Goal: Task Accomplishment & Management: Use online tool/utility

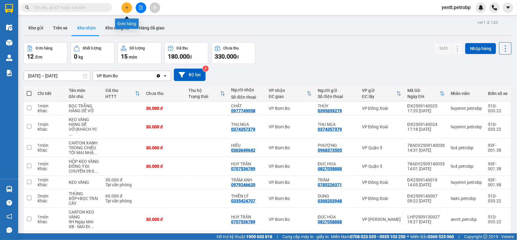
click at [125, 8] on icon "plus" at bounding box center [127, 7] width 4 height 4
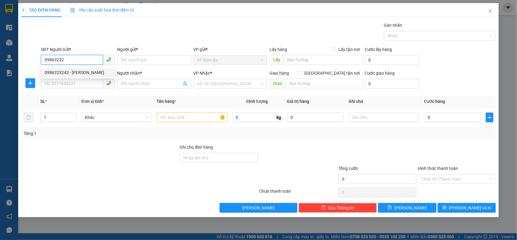
click at [76, 71] on div "0986323243 - [PERSON_NAME]" at bounding box center [78, 72] width 67 height 7
type input "0986323243"
type input "[PERSON_NAME]"
type input "0986323243"
type input "[PERSON_NAME]"
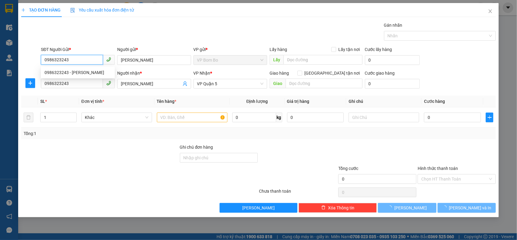
type input "30.000"
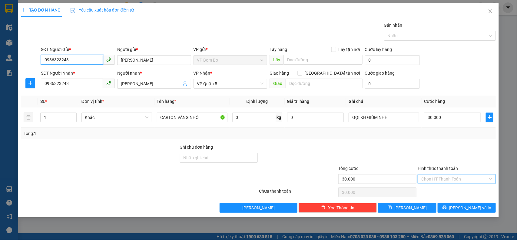
type input "0986323243"
click at [444, 178] on input "Hình thức thanh toán" at bounding box center [455, 178] width 67 height 9
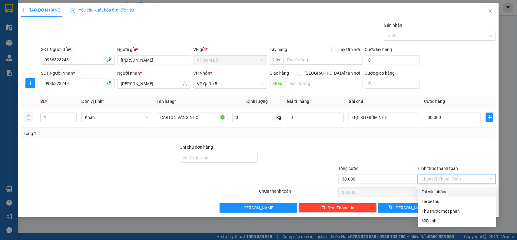
click at [434, 191] on div "Tại văn phòng" at bounding box center [457, 191] width 71 height 7
type input "0"
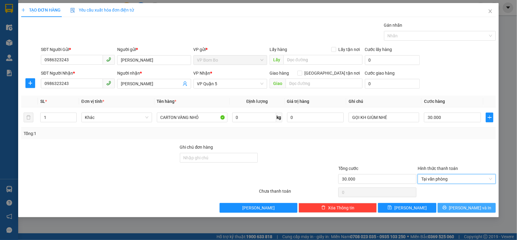
click at [462, 208] on span "[PERSON_NAME] và In" at bounding box center [471, 207] width 42 height 7
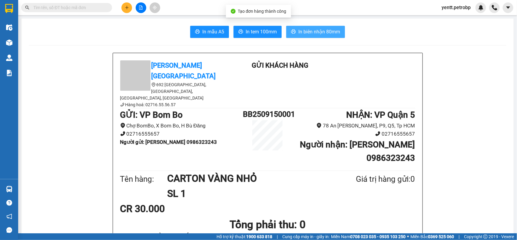
drag, startPoint x: 313, startPoint y: 37, endPoint x: 314, endPoint y: 29, distance: 7.9
click at [314, 36] on button "In biên nhận 80mm" at bounding box center [315, 32] width 59 height 12
click at [314, 29] on span "In biên nhận 80mm" at bounding box center [320, 32] width 42 height 8
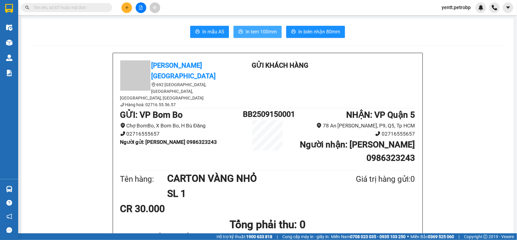
click at [259, 35] on span "In tem 100mm" at bounding box center [261, 32] width 31 height 8
drag, startPoint x: 182, startPoint y: 124, endPoint x: 214, endPoint y: 123, distance: 32.1
click at [214, 138] on li "Người gửi : [PERSON_NAME] 0986323243" at bounding box center [181, 142] width 123 height 8
copy b "0986323243"
click at [75, 4] on input "text" at bounding box center [69, 7] width 72 height 7
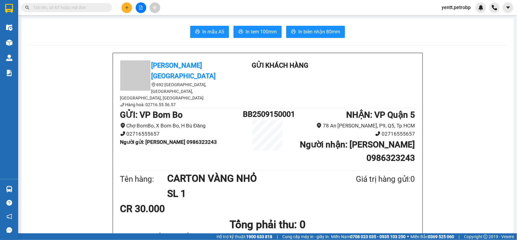
paste input "0986323243"
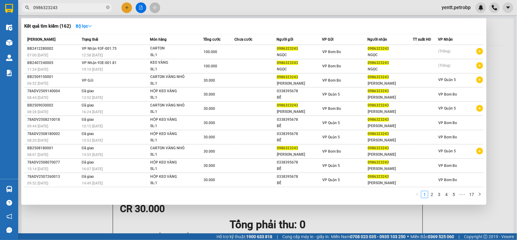
type input "0986323243"
click at [462, 222] on div at bounding box center [258, 120] width 517 height 240
